Goal: Information Seeking & Learning: Find specific fact

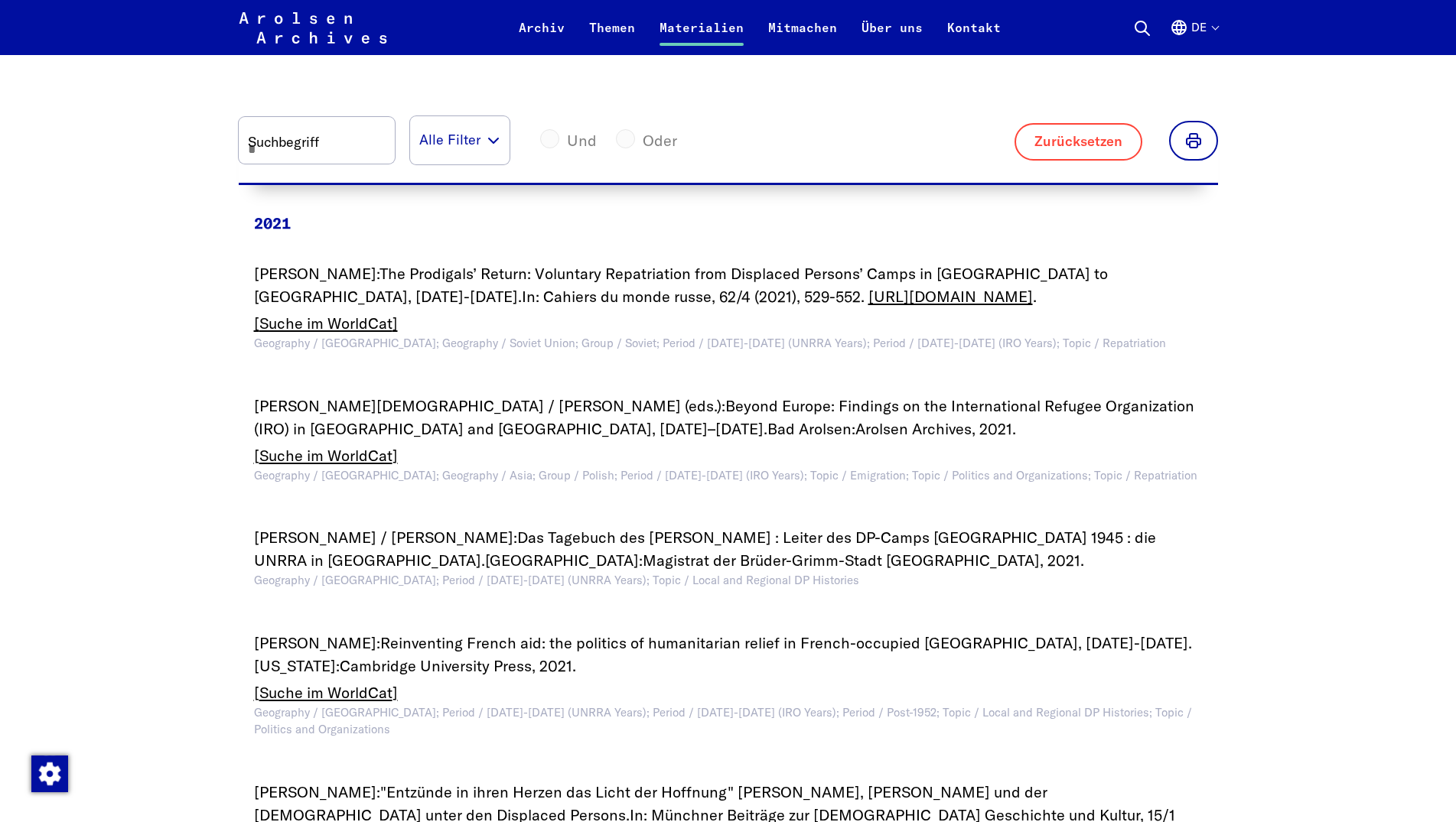
scroll to position [936, 0]
click at [339, 136] on input "Suchbegriff" at bounding box center [316, 141] width 156 height 47
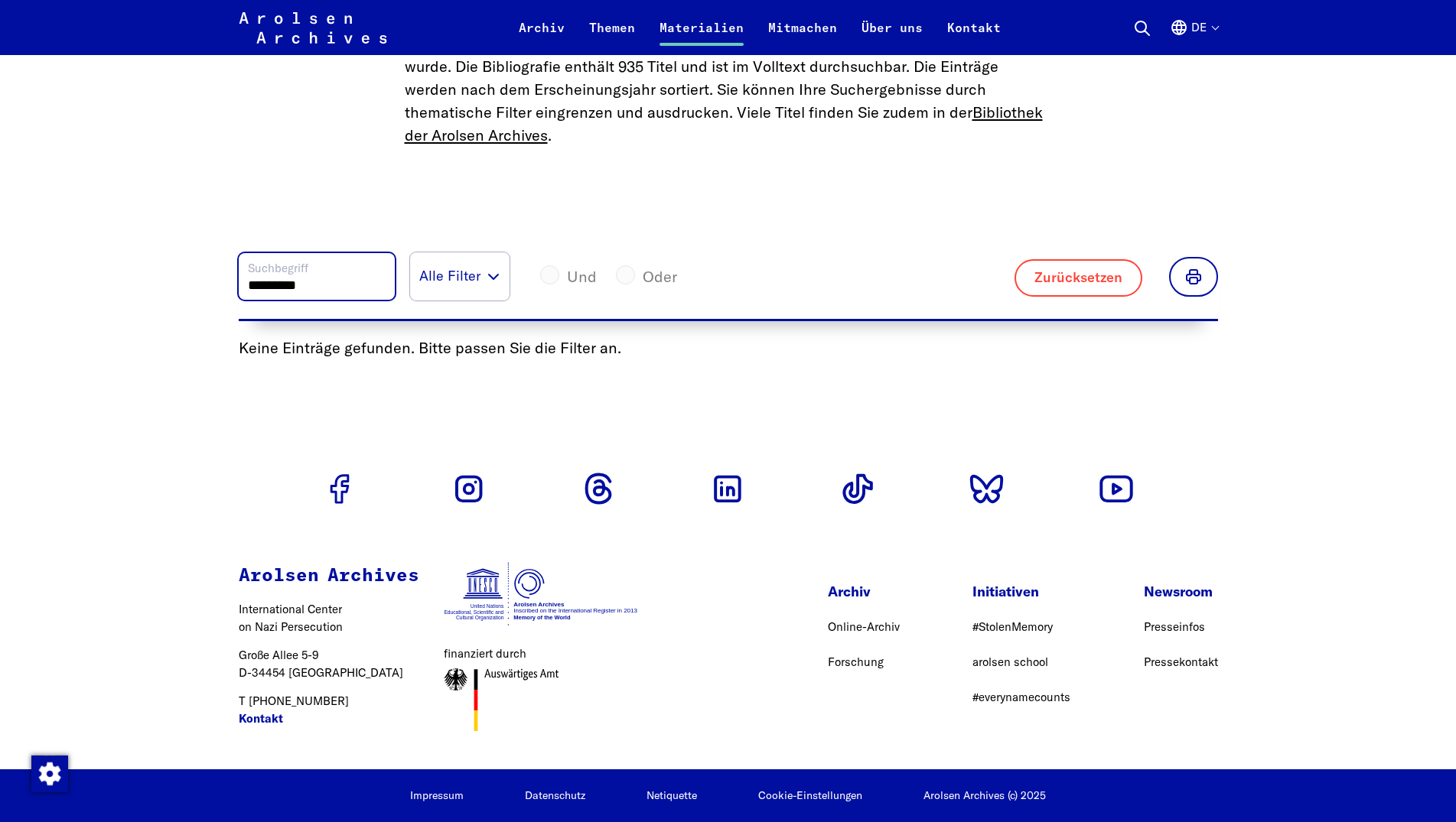
scroll to position [757, 0]
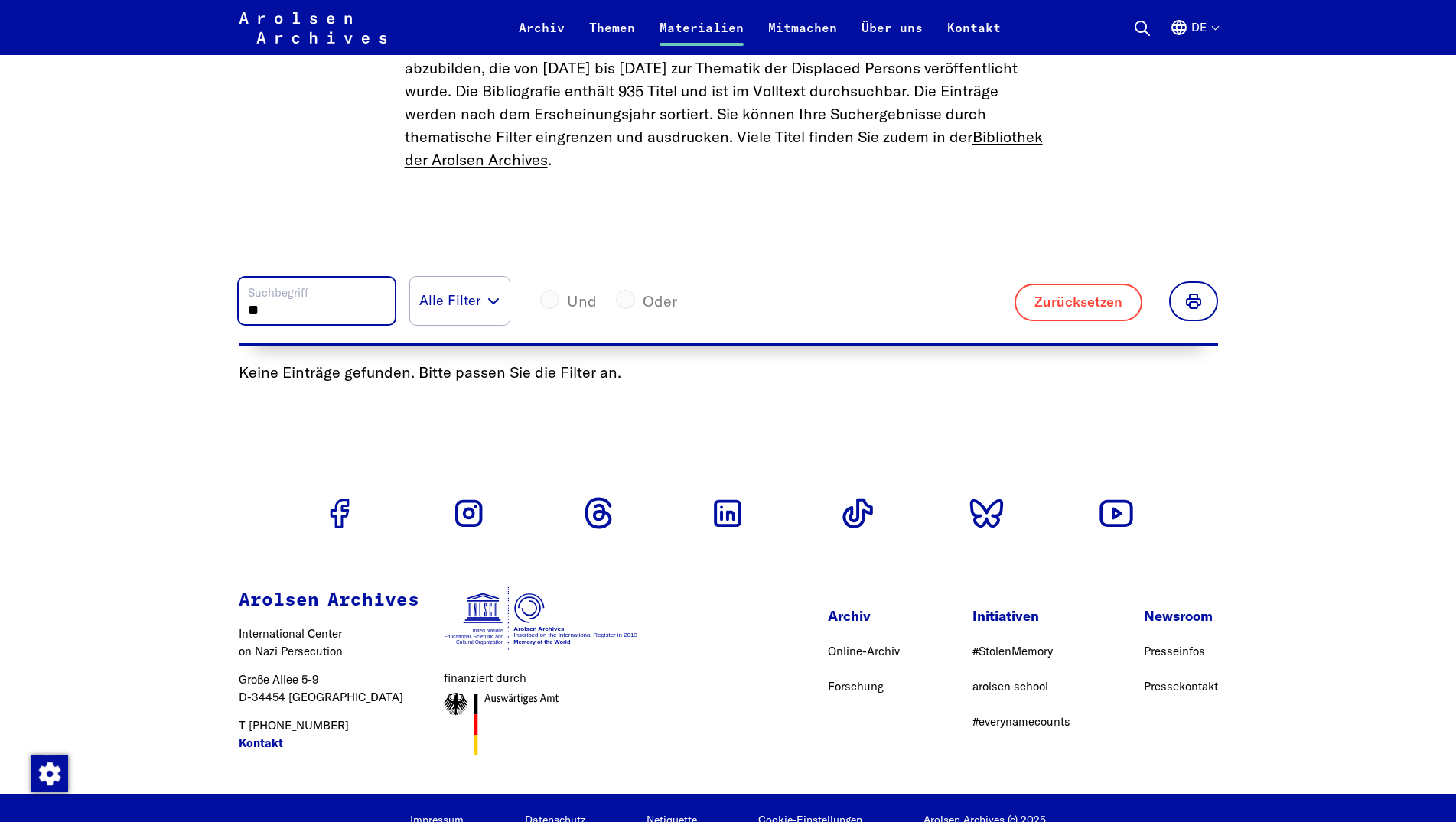
type input "*"
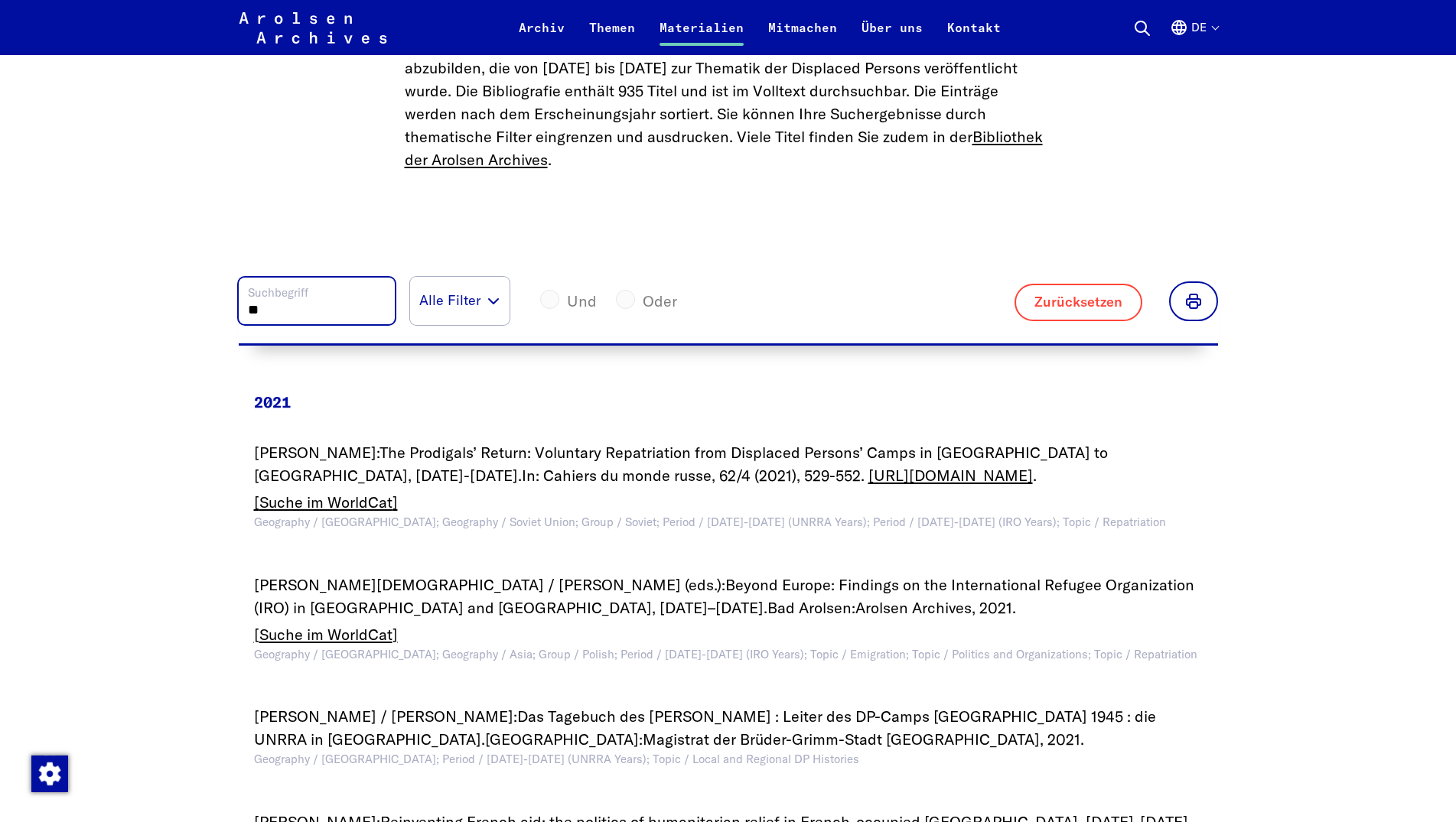
type input "*"
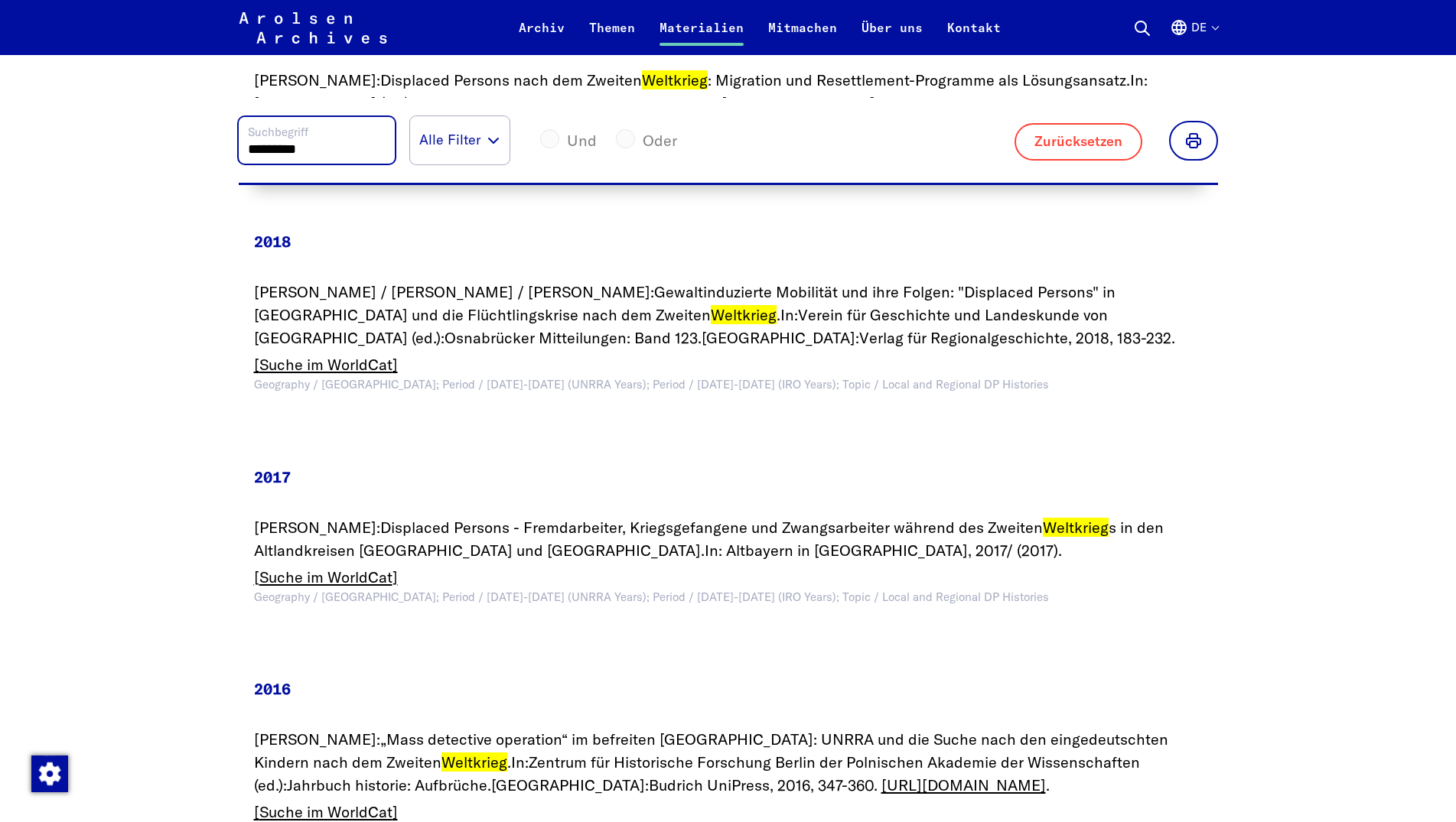
scroll to position [1616, 0]
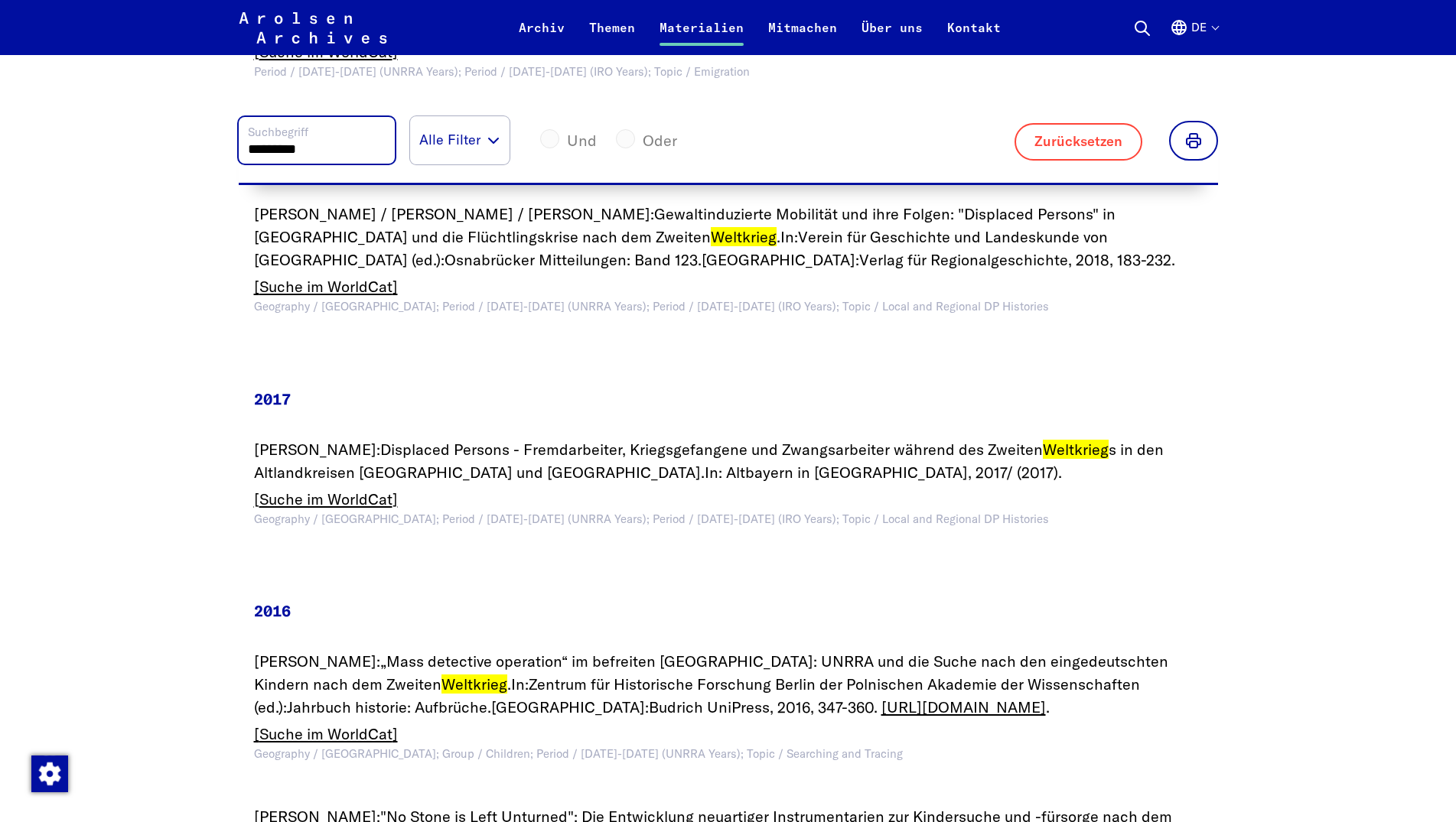
type input "*********"
click at [576, 142] on div "********* Suchbegriff Alle Filter Geography / [GEOGRAPHIC_DATA] Geography / [GE…" at bounding box center [467, 141] width 458 height 48
click at [510, 144] on button "Alle Filter" at bounding box center [459, 141] width 99 height 48
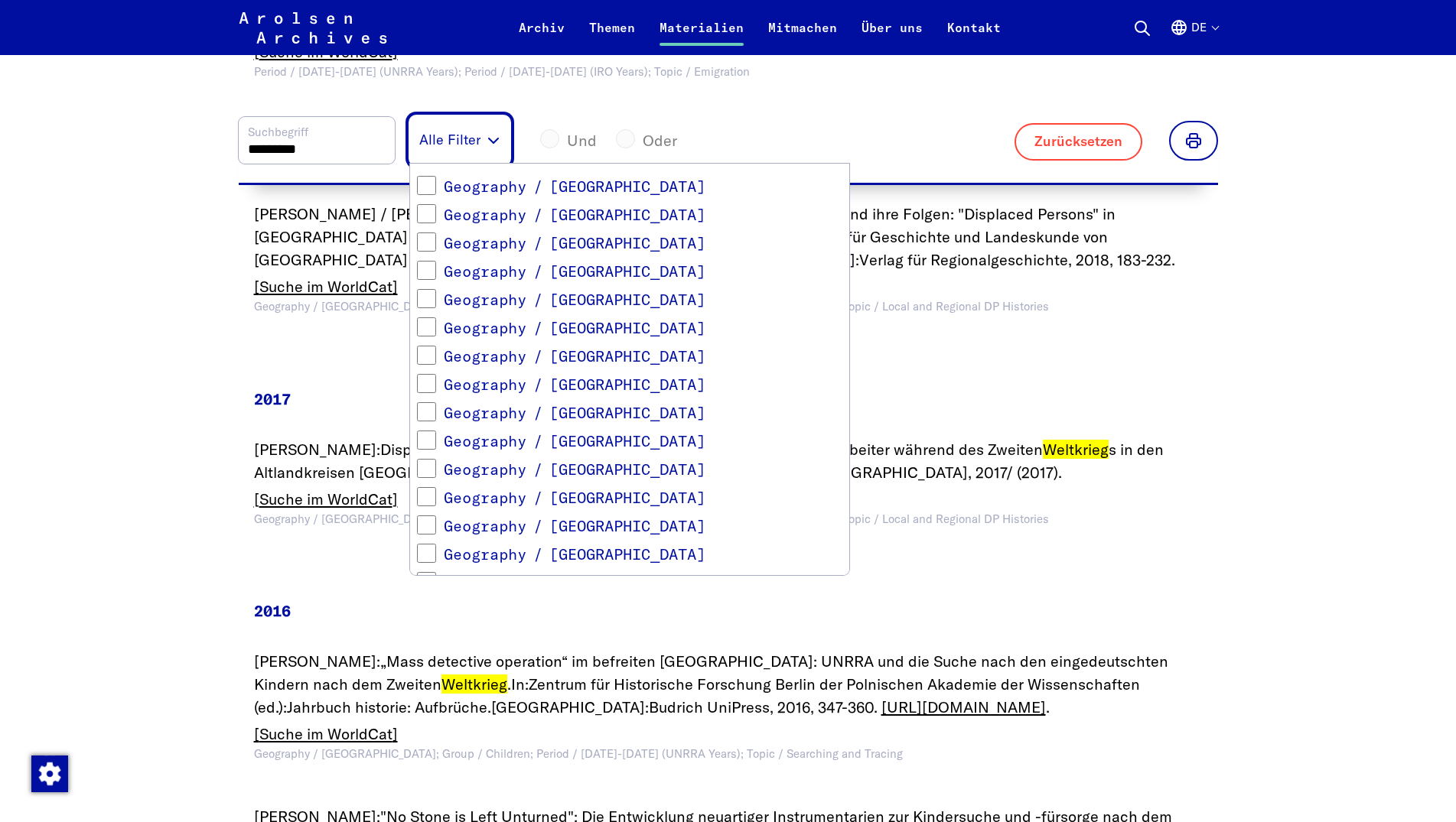
click at [510, 144] on button "Alle Filter" at bounding box center [459, 141] width 99 height 48
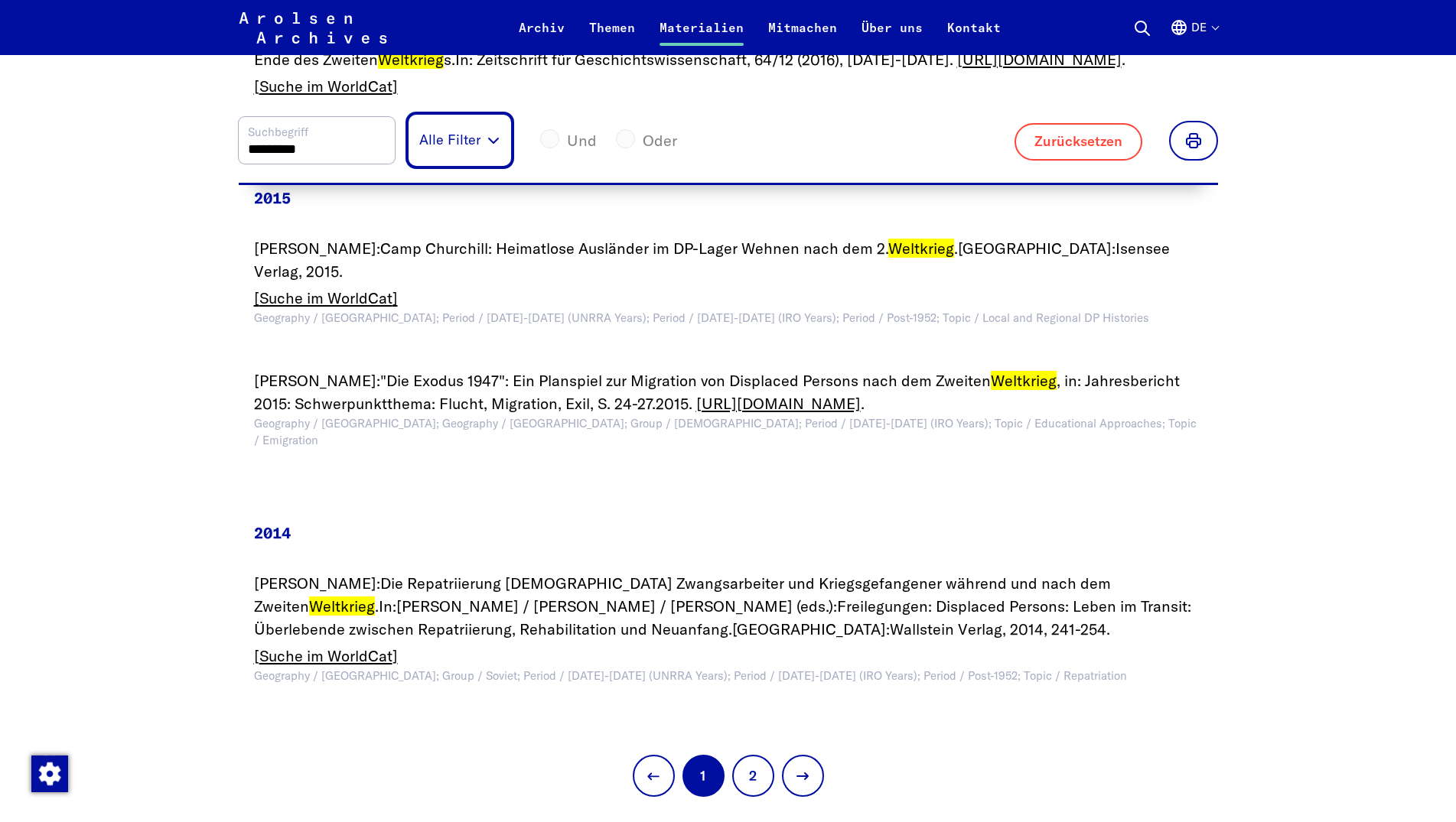
scroll to position [2708, 0]
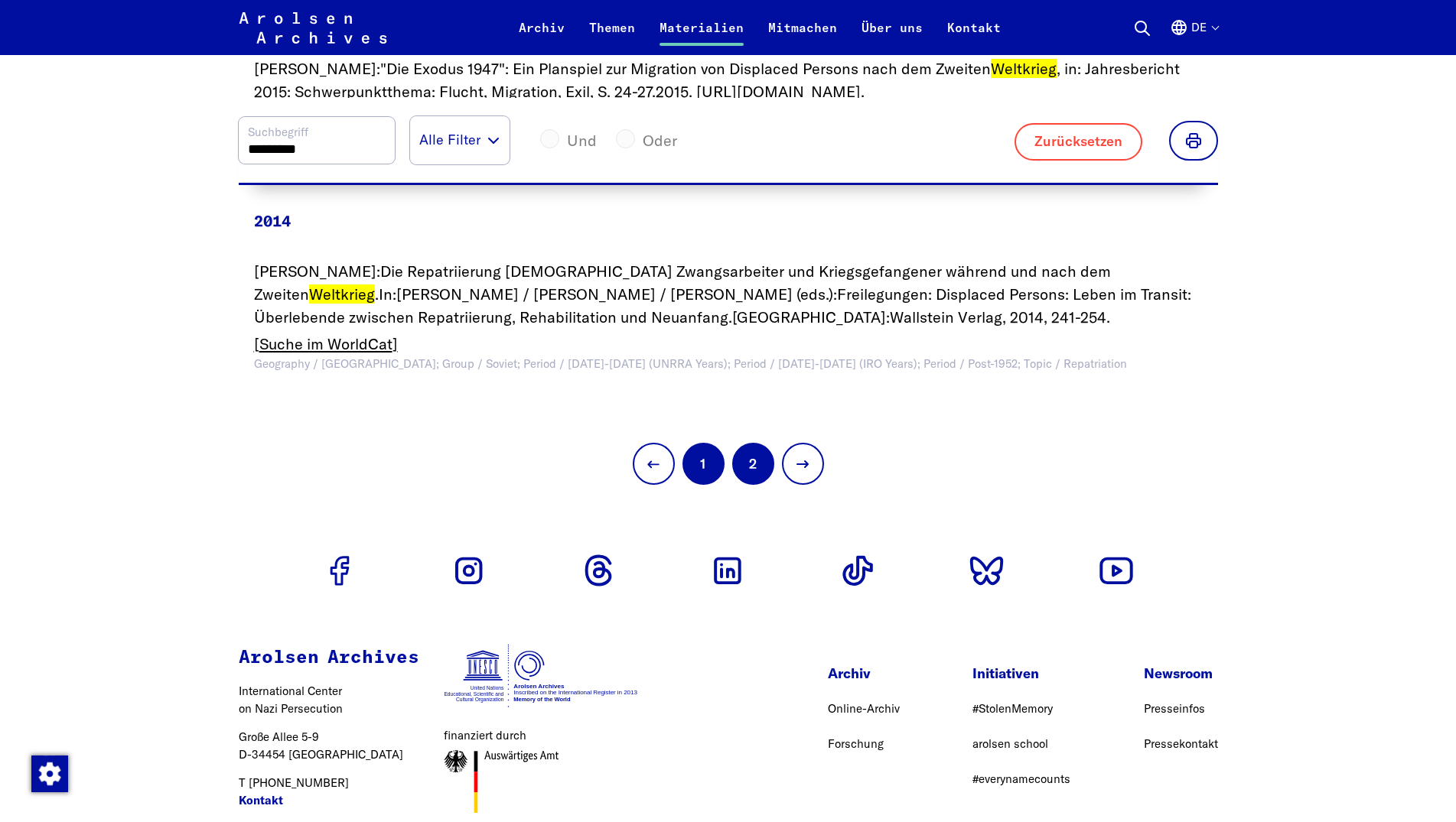
click at [757, 485] on button "2" at bounding box center [753, 464] width 42 height 42
